Goal: Obtain resource: Download file/media

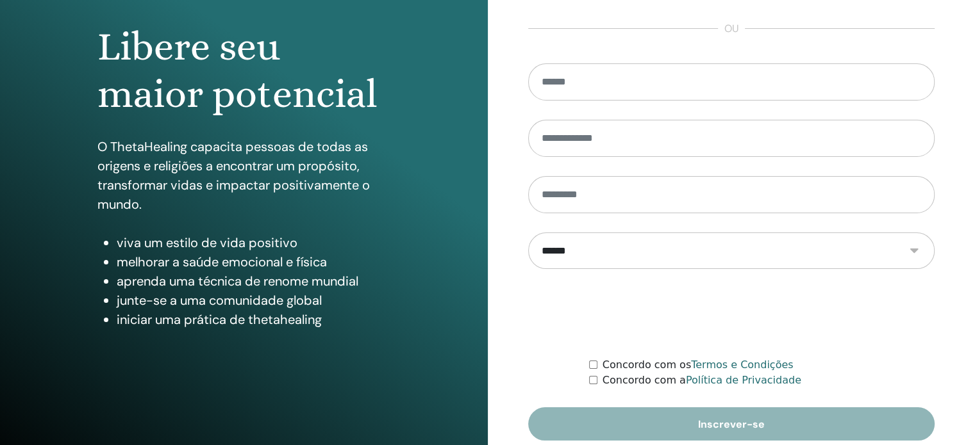
scroll to position [169, 0]
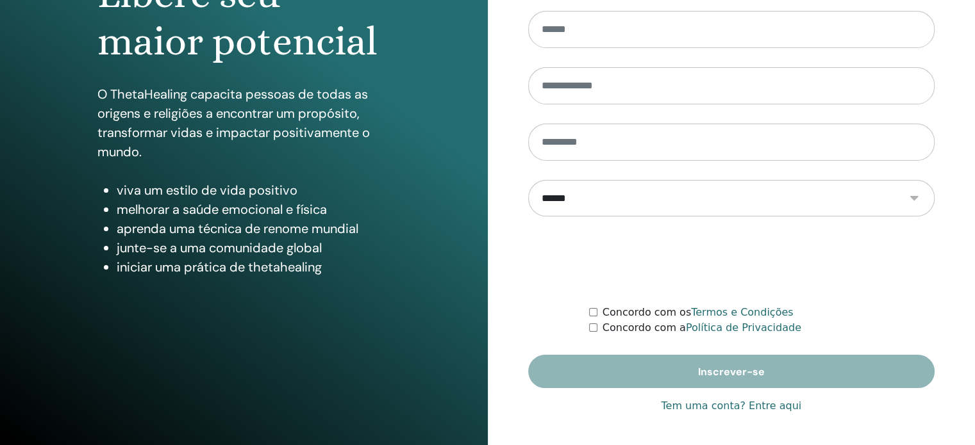
type input "**********"
click at [712, 404] on font "Tem uma conta? Entre aqui" at bounding box center [731, 406] width 140 height 12
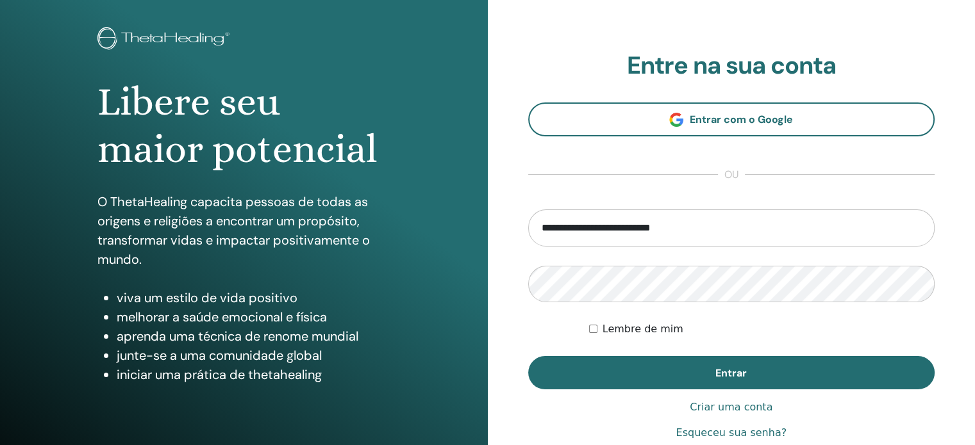
scroll to position [128, 0]
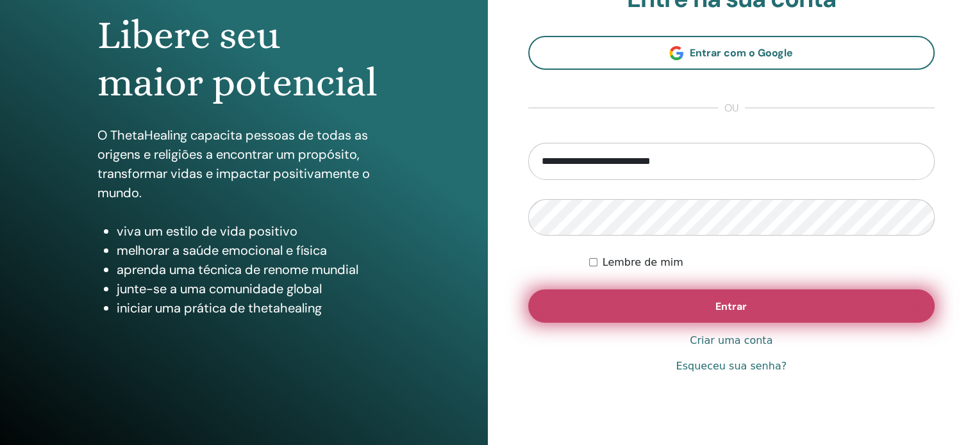
click at [732, 305] on font "Entrar" at bounding box center [730, 306] width 31 height 13
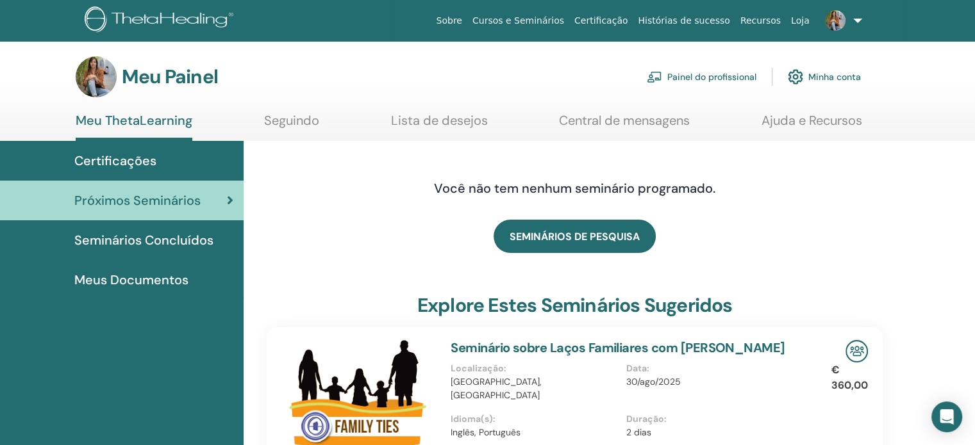
click at [195, 237] on font "Seminários Concluídos" at bounding box center [143, 240] width 139 height 17
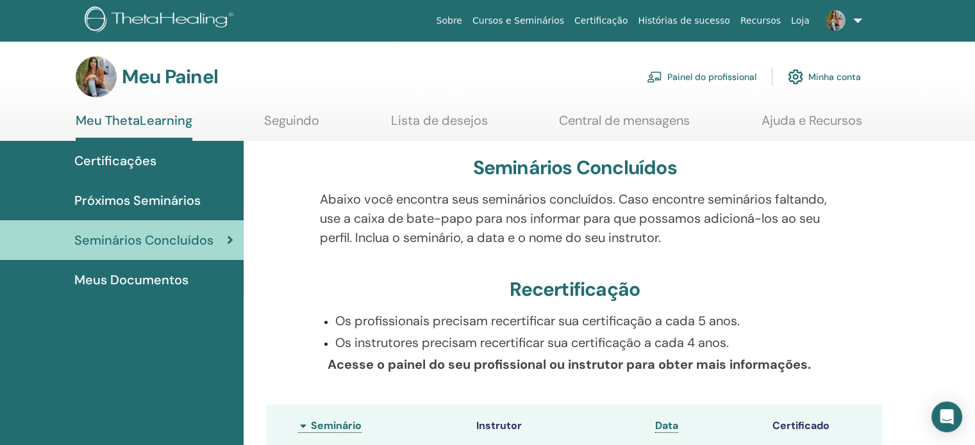
click at [176, 274] on font "Meus Documentos" at bounding box center [131, 280] width 114 height 17
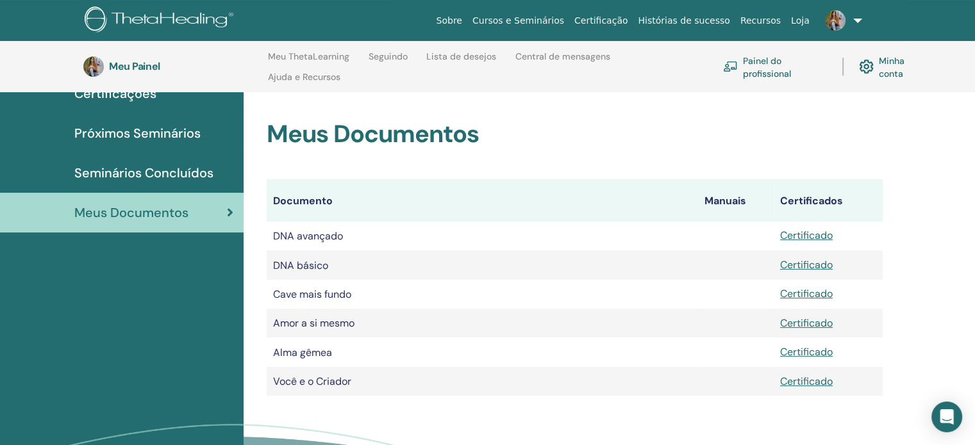
scroll to position [115, 0]
click at [805, 358] on font "Certificado" at bounding box center [806, 351] width 53 height 13
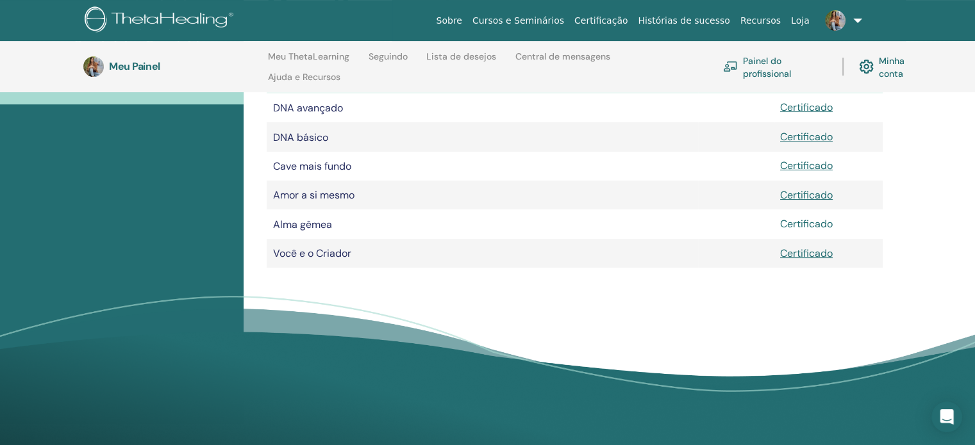
scroll to position [0, 0]
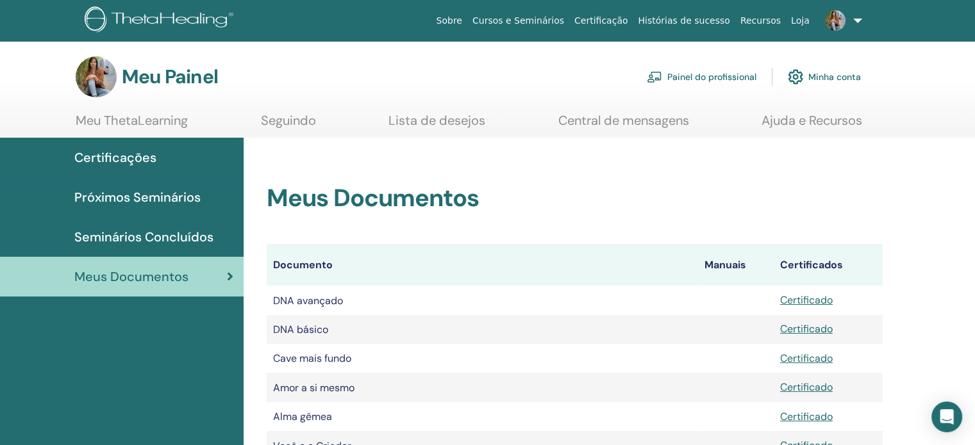
click at [141, 161] on font "Certificações" at bounding box center [115, 157] width 82 height 17
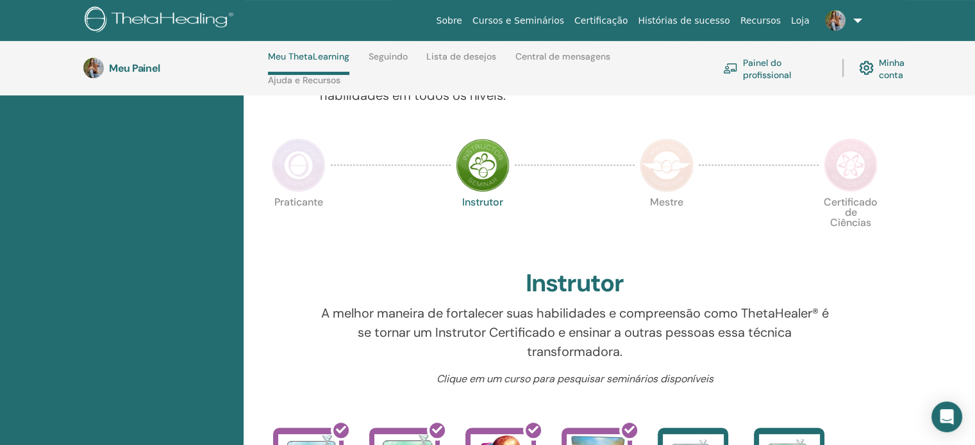
scroll to position [118, 0]
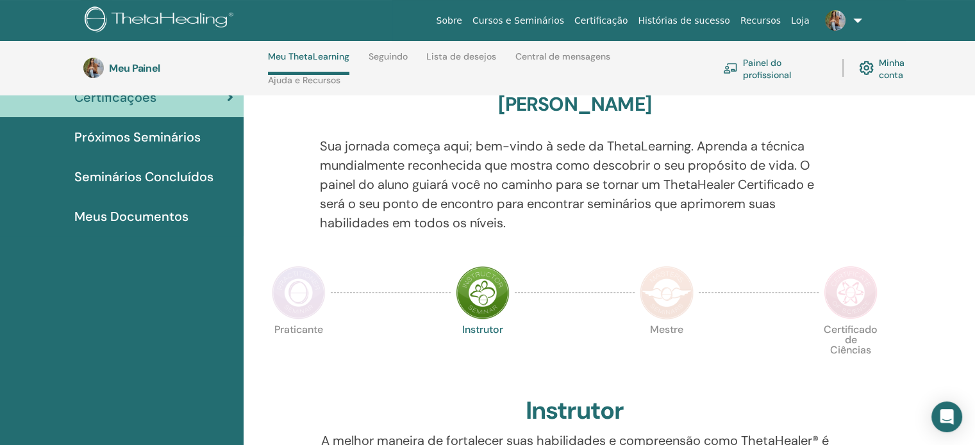
click at [302, 288] on img at bounding box center [299, 293] width 54 height 54
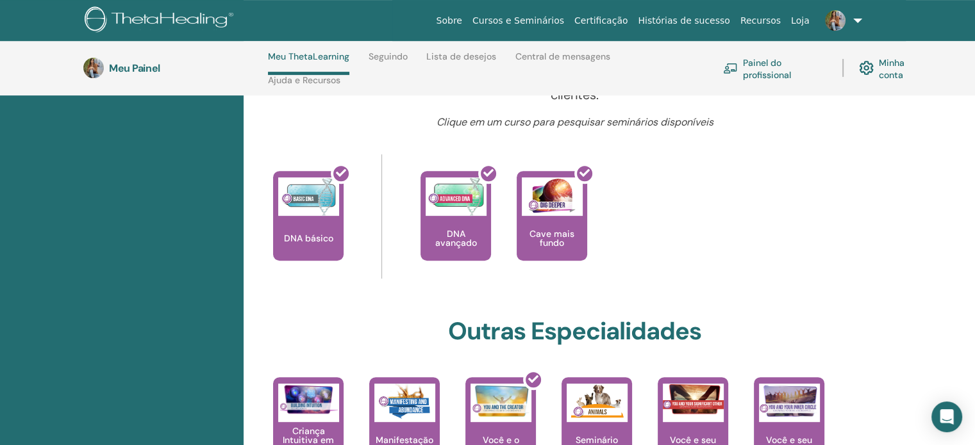
scroll to position [630, 0]
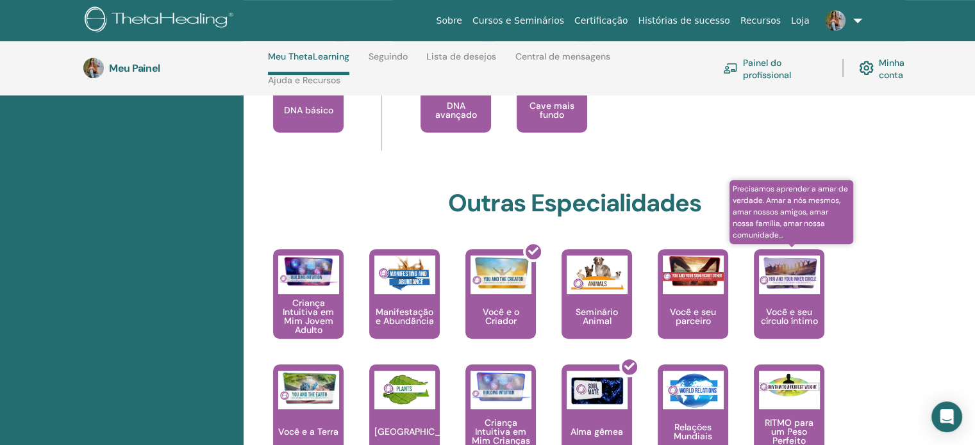
click at [800, 314] on font "Você e seu círculo íntimo" at bounding box center [789, 316] width 57 height 21
